Goal: Navigation & Orientation: Find specific page/section

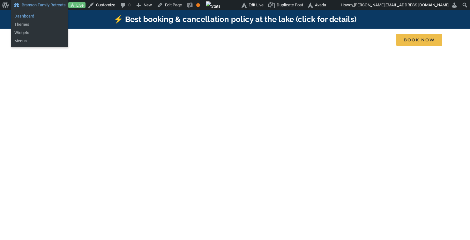
click at [31, 15] on link "Dashboard" at bounding box center [39, 16] width 57 height 8
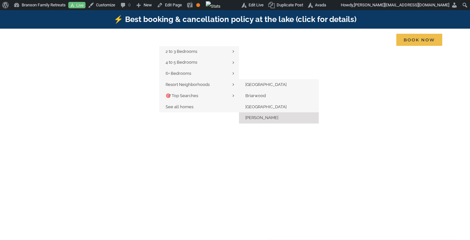
click at [259, 118] on span "[PERSON_NAME]" at bounding box center [261, 117] width 33 height 5
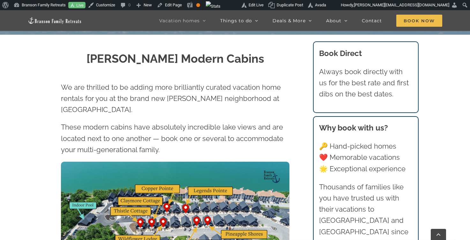
scroll to position [225, 0]
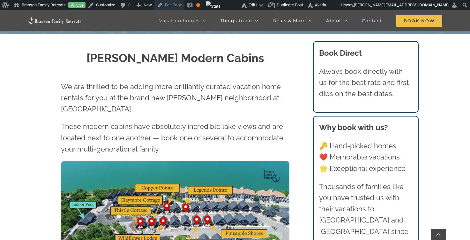
click at [181, 4] on link "Edit Page" at bounding box center [169, 5] width 30 height 10
